Goal: Consume media (video, audio)

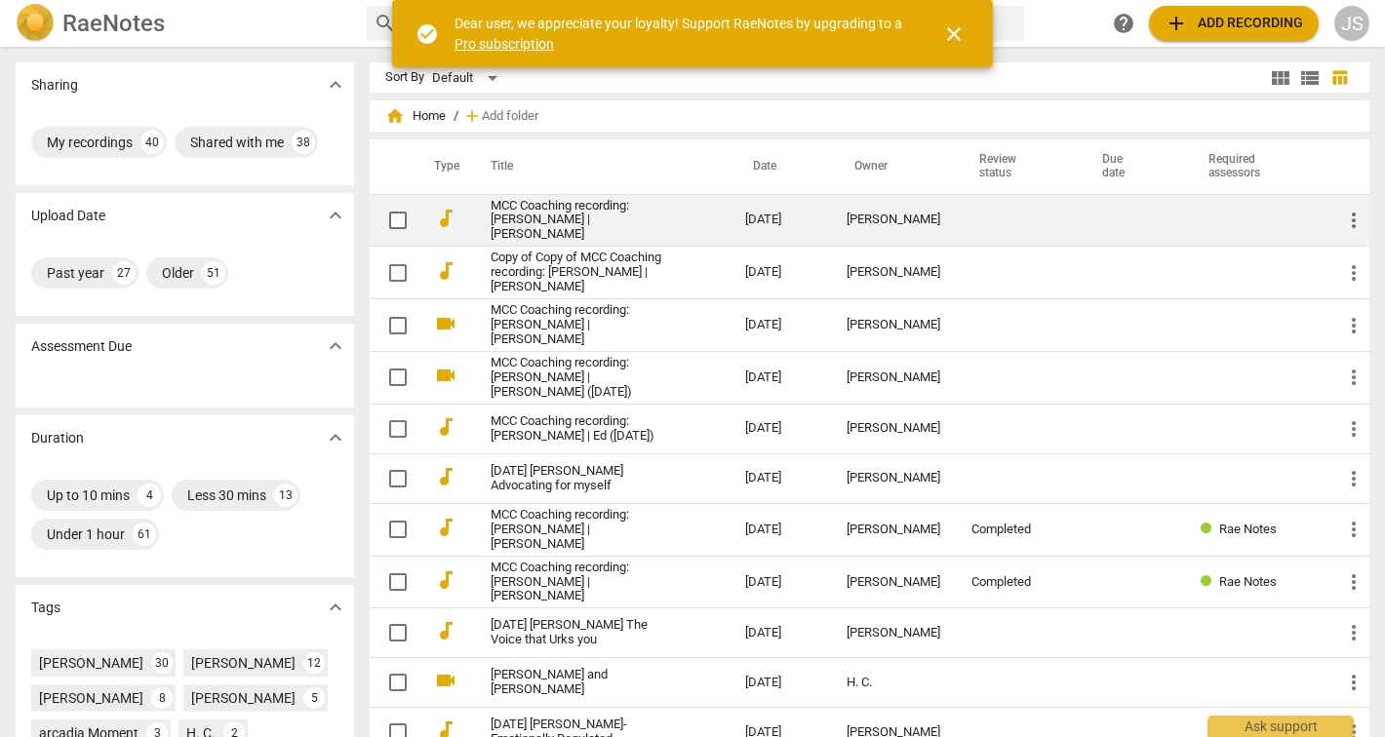
click at [518, 222] on link "MCC Coaching recording: [PERSON_NAME] | [PERSON_NAME]" at bounding box center [583, 221] width 184 height 44
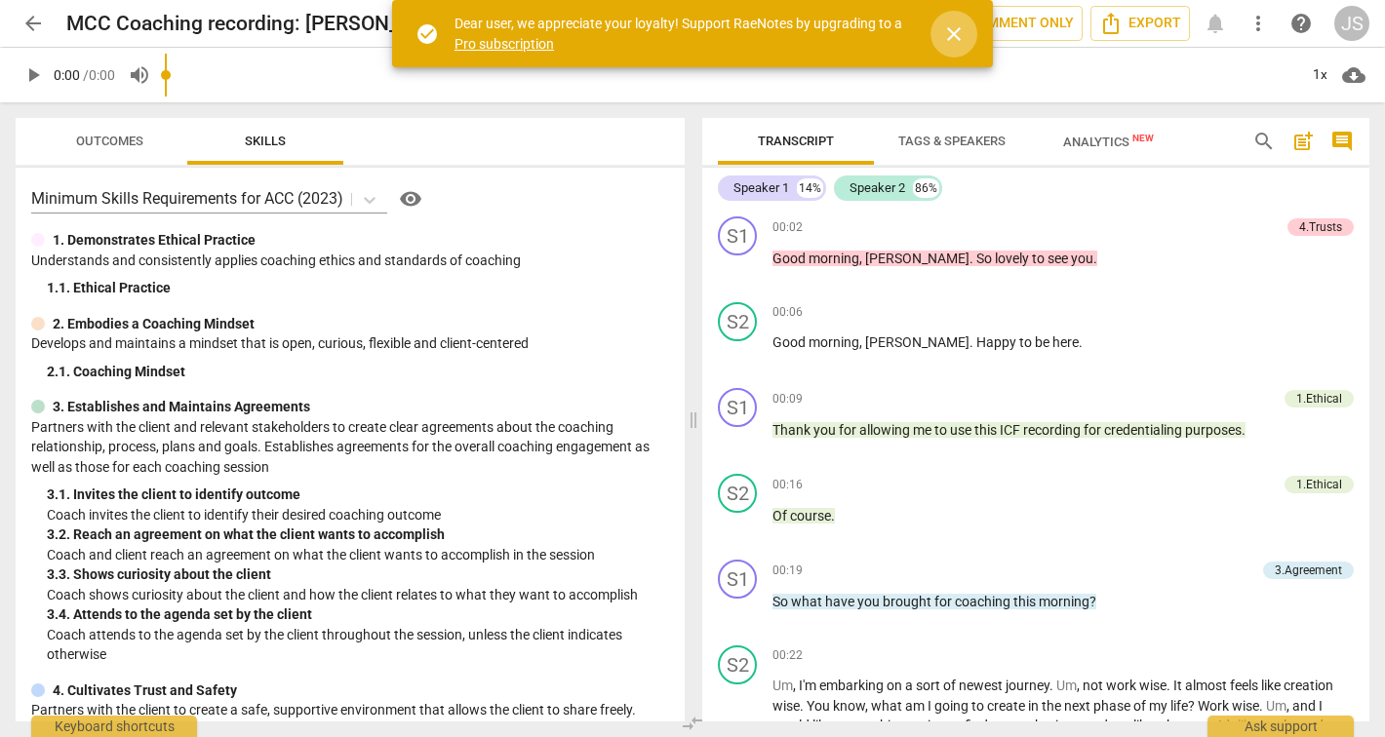
click at [956, 22] on span "close" at bounding box center [953, 33] width 23 height 23
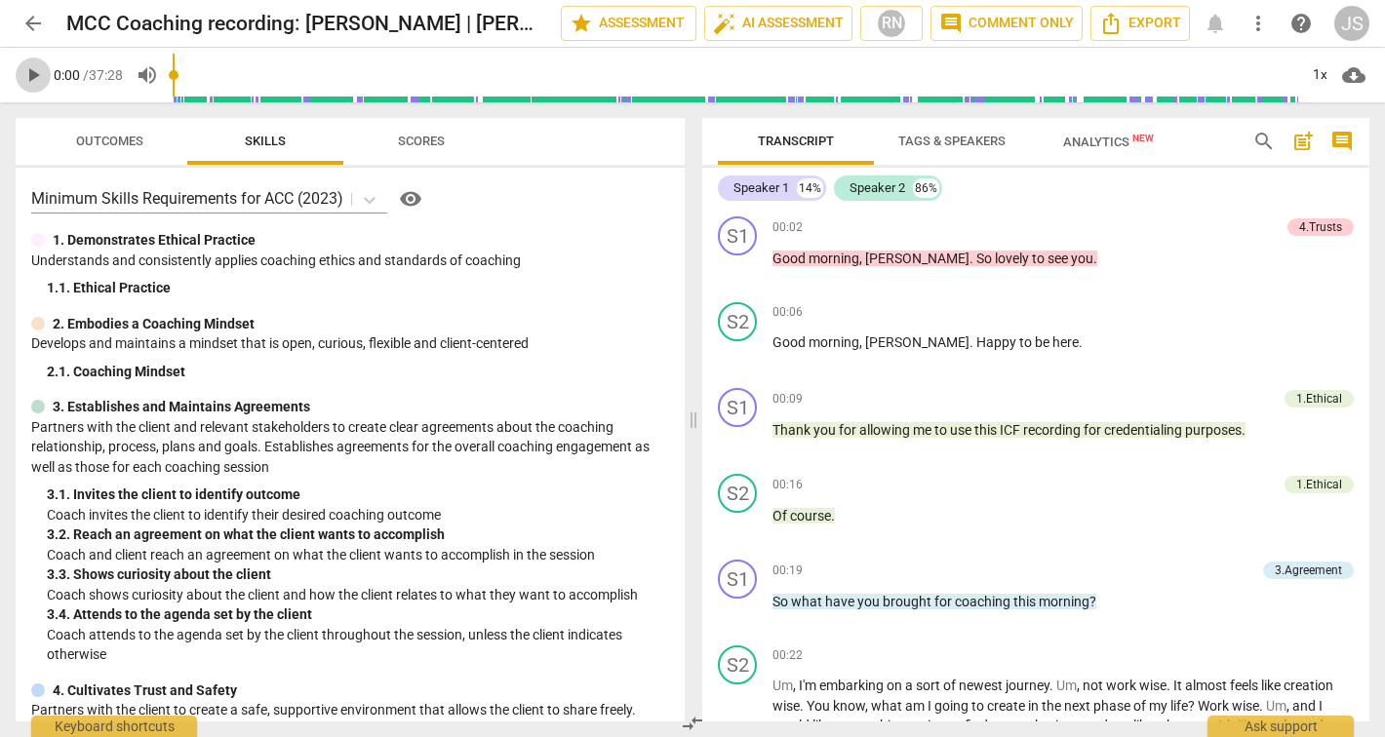
click at [35, 72] on span "play_arrow" at bounding box center [32, 74] width 23 height 23
click at [30, 75] on span "pause" at bounding box center [32, 74] width 23 height 23
click at [36, 71] on span "play_arrow" at bounding box center [32, 74] width 23 height 23
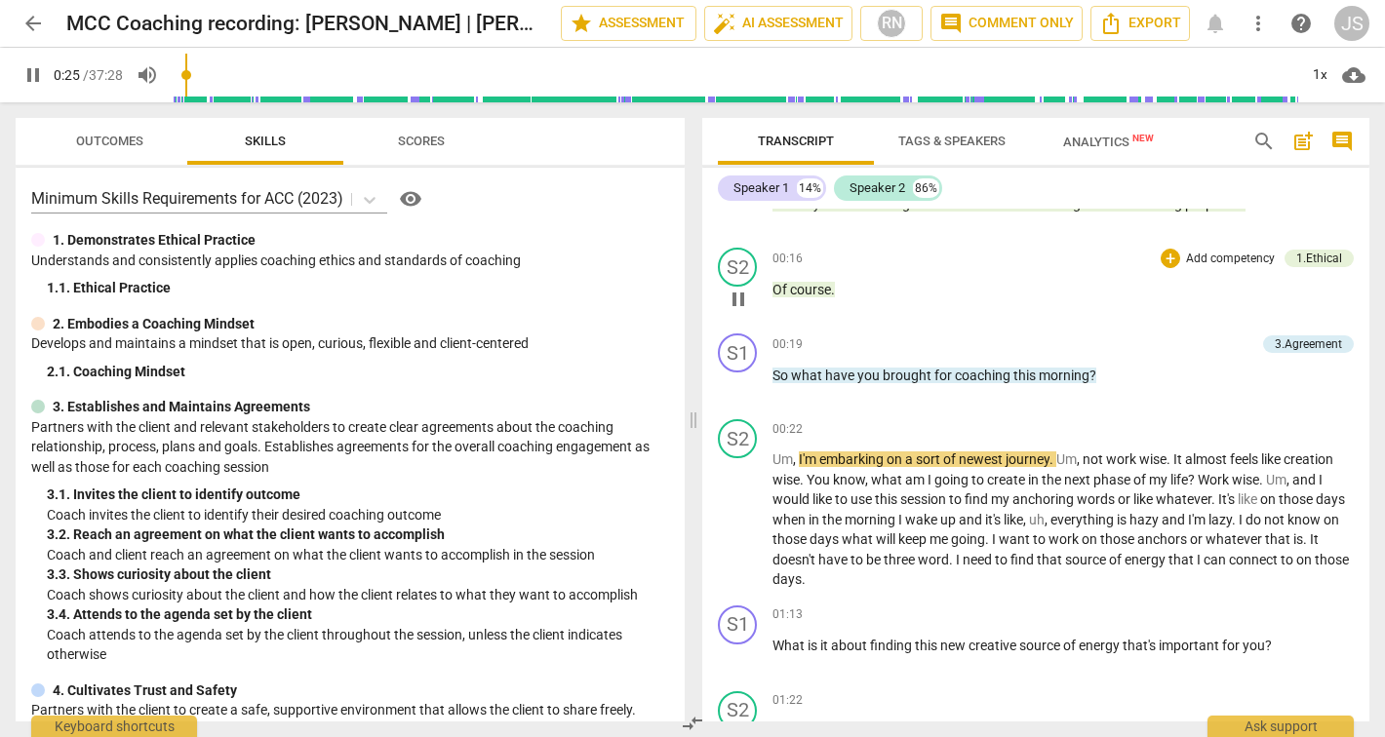
scroll to position [227, 0]
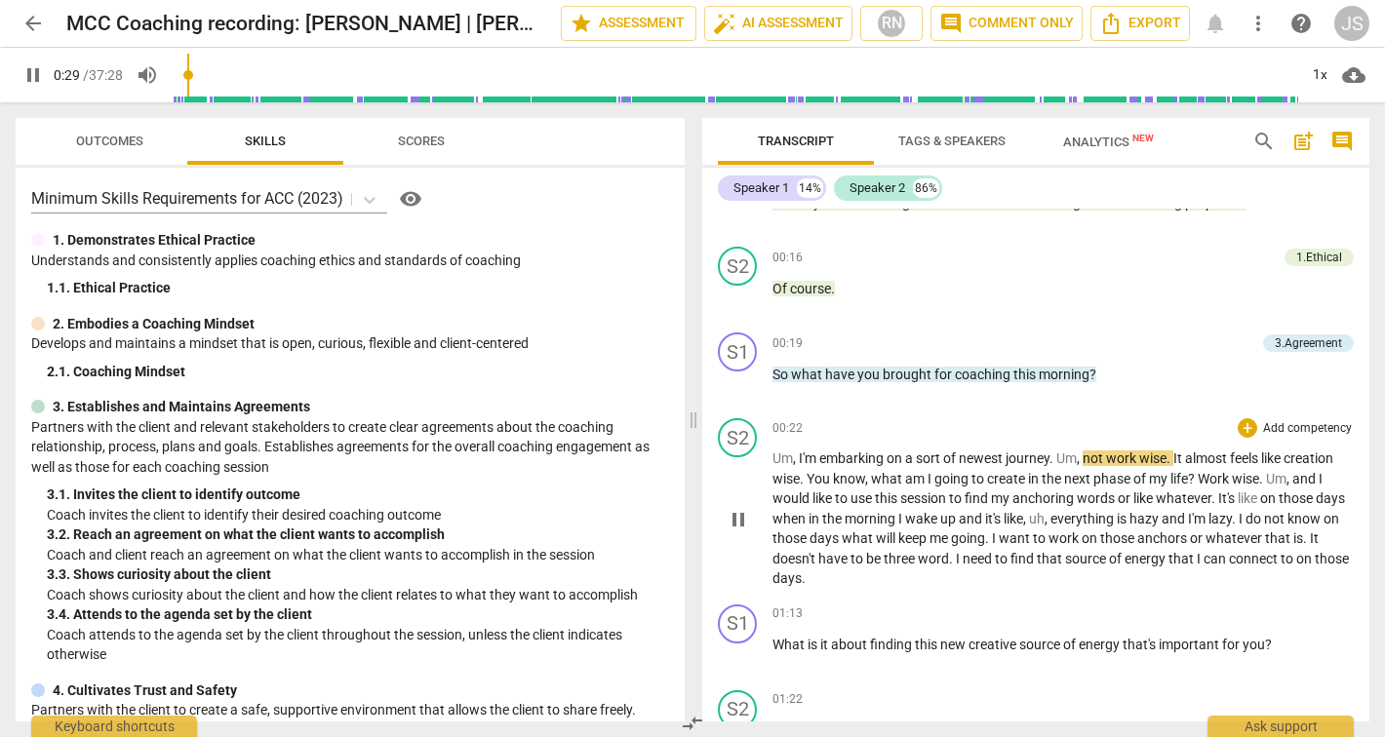
click at [740, 521] on span "pause" at bounding box center [738, 519] width 23 height 23
type input "30"
click at [1124, 382] on p "So what have you brought for coaching this morning ?" at bounding box center [1062, 375] width 581 height 20
